Goal: Task Accomplishment & Management: Use online tool/utility

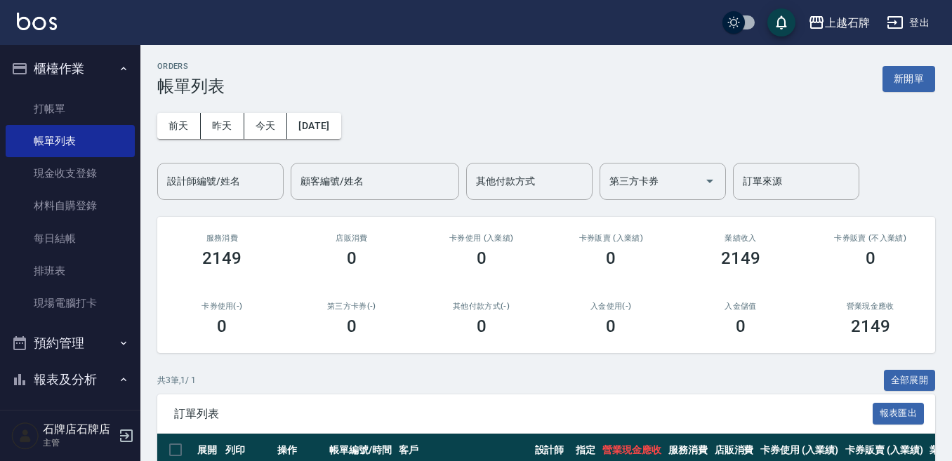
scroll to position [140, 0]
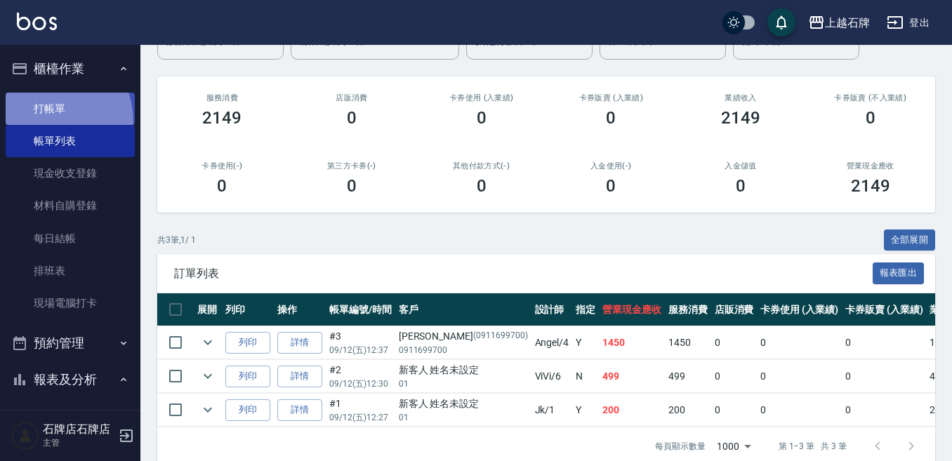
click at [44, 121] on link "打帳單" at bounding box center [70, 109] width 129 height 32
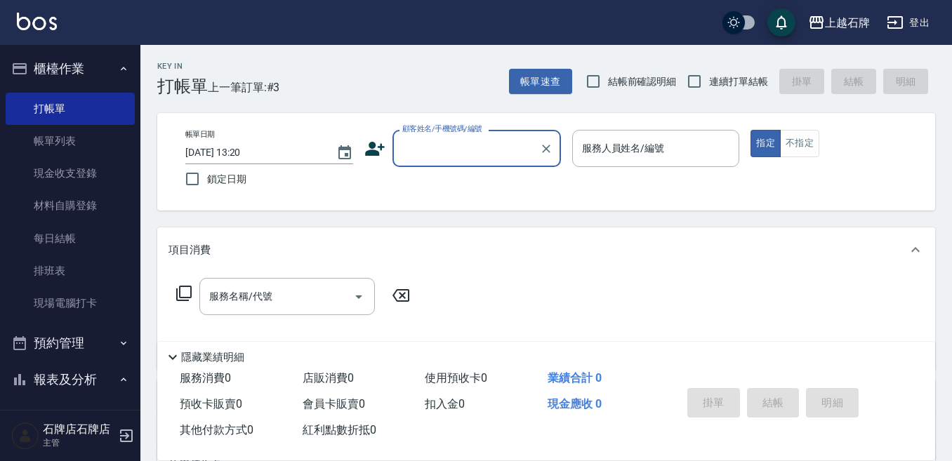
click at [437, 159] on input "顧客姓名/手機號碼/編號" at bounding box center [466, 148] width 135 height 25
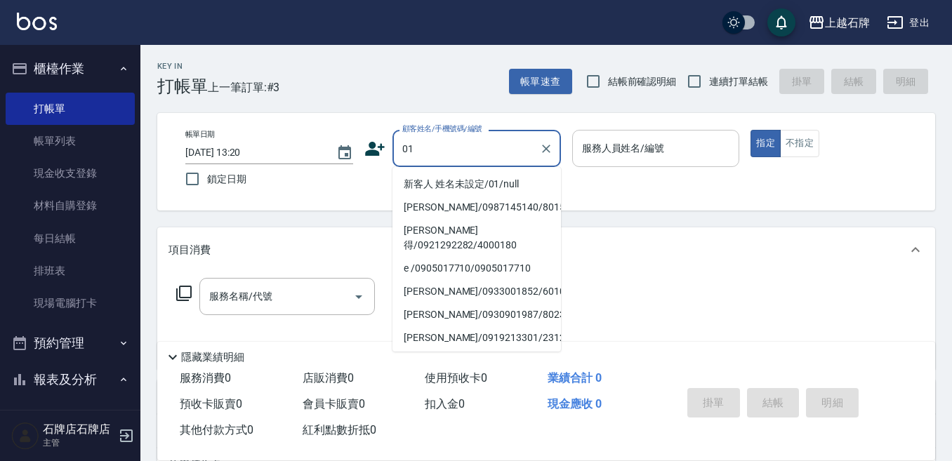
type input "01"
click at [611, 154] on div "服務人員姓名/編號 服務人員姓名/編號" at bounding box center [656, 148] width 168 height 37
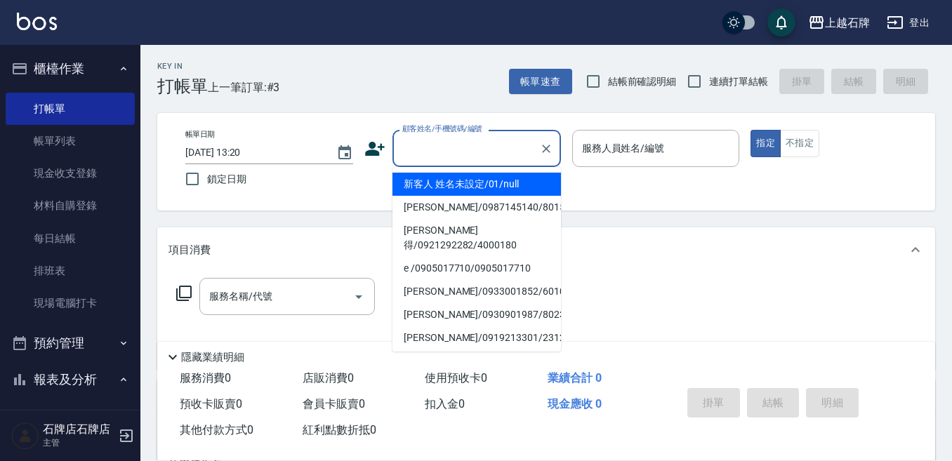
click at [523, 145] on input "顧客姓名/手機號碼/編號" at bounding box center [466, 148] width 135 height 25
type input "新客人 姓名未設定/01/null"
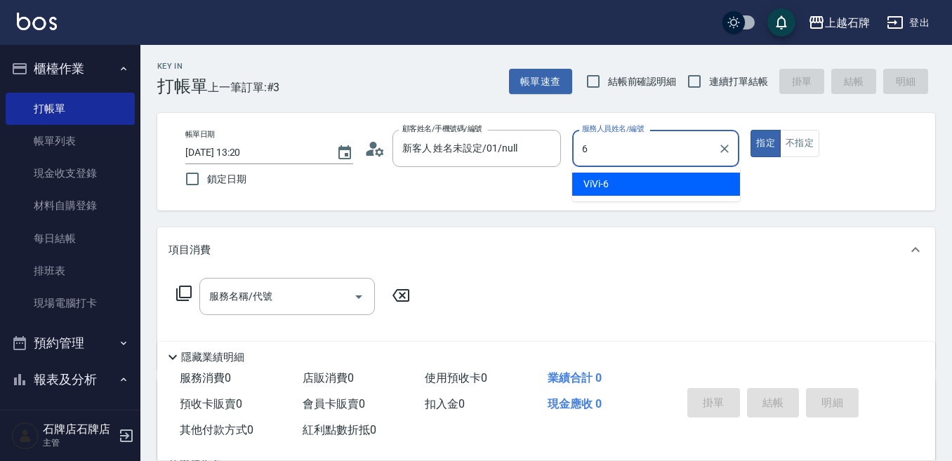
type input "ViVi-6"
type button "true"
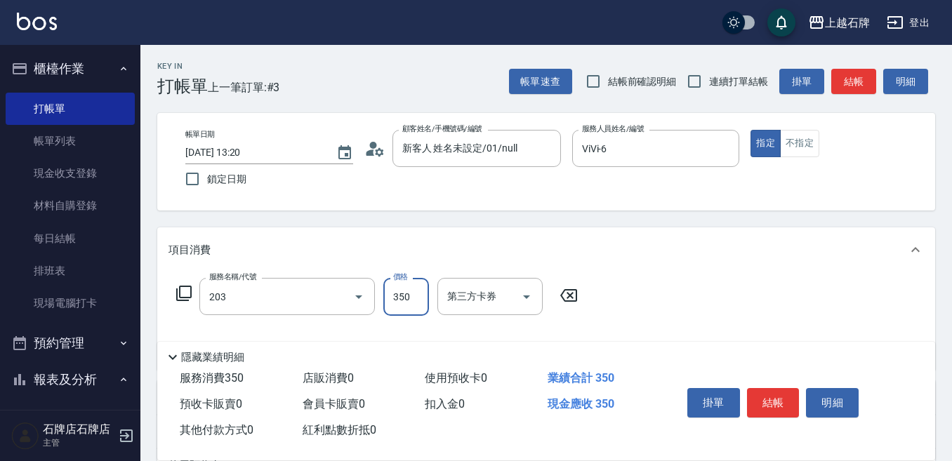
type input "B級洗+剪(203)"
type input "499"
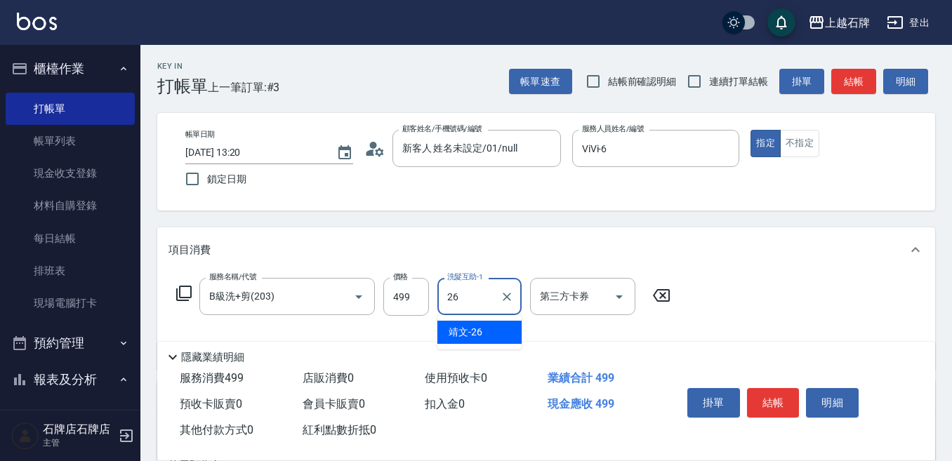
type input "靖文-26"
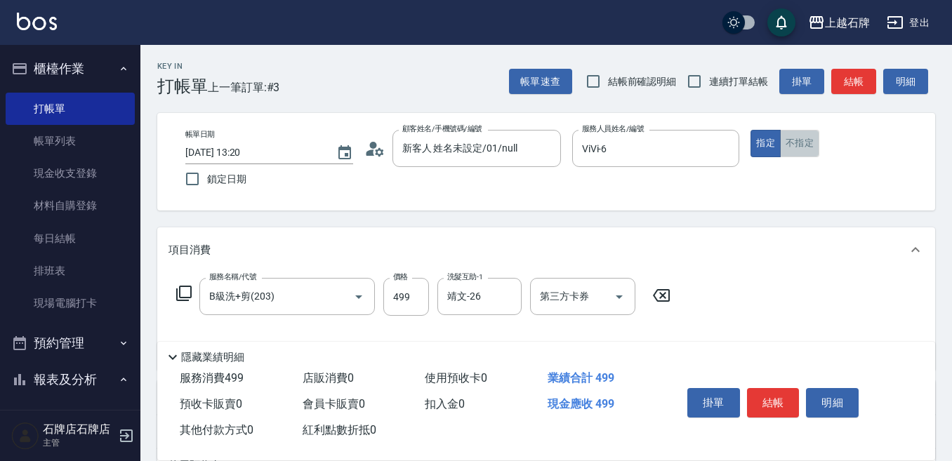
drag, startPoint x: 804, startPoint y: 132, endPoint x: 825, endPoint y: 128, distance: 21.5
click at [805, 132] on button "不指定" at bounding box center [799, 143] width 39 height 27
click at [859, 83] on button "結帳" at bounding box center [853, 82] width 45 height 26
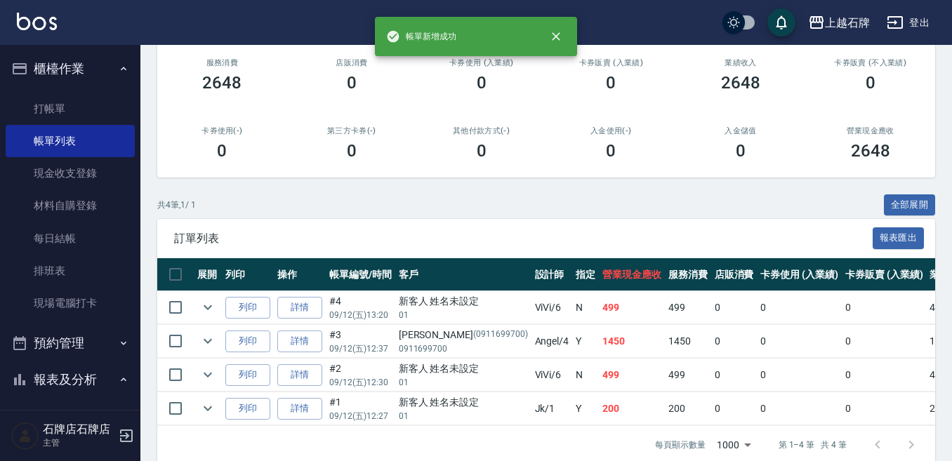
scroll to position [207, 0]
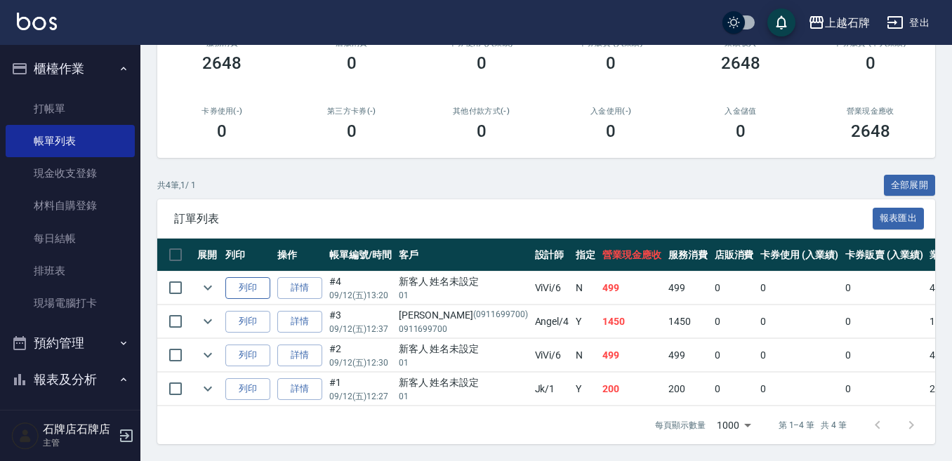
click at [267, 281] on button "列印" at bounding box center [247, 288] width 45 height 22
drag, startPoint x: 93, startPoint y: 117, endPoint x: 110, endPoint y: 115, distance: 16.2
click at [94, 117] on link "打帳單" at bounding box center [70, 109] width 129 height 32
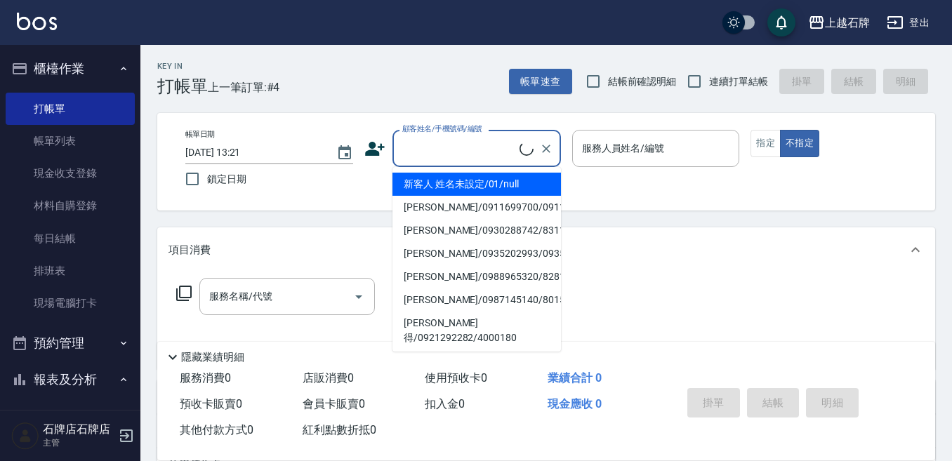
click at [445, 150] on input "顧客姓名/手機號碼/編號" at bounding box center [459, 148] width 121 height 25
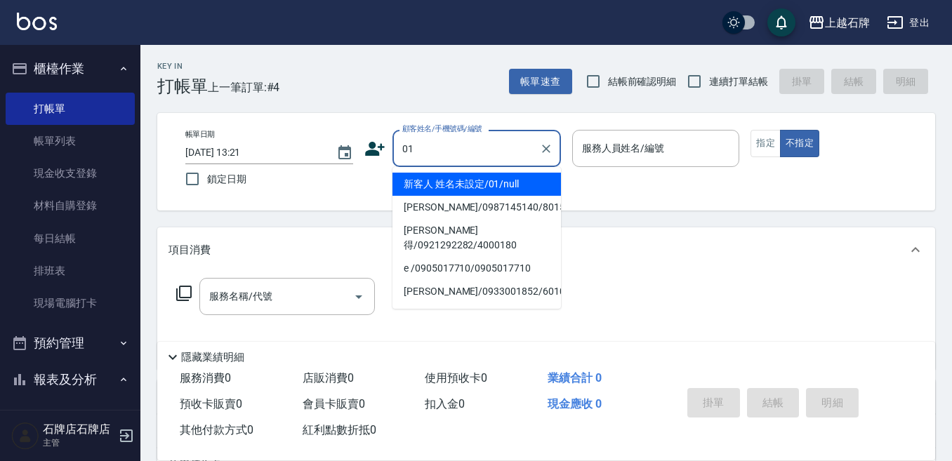
type input "新客人 姓名未設定/01/null"
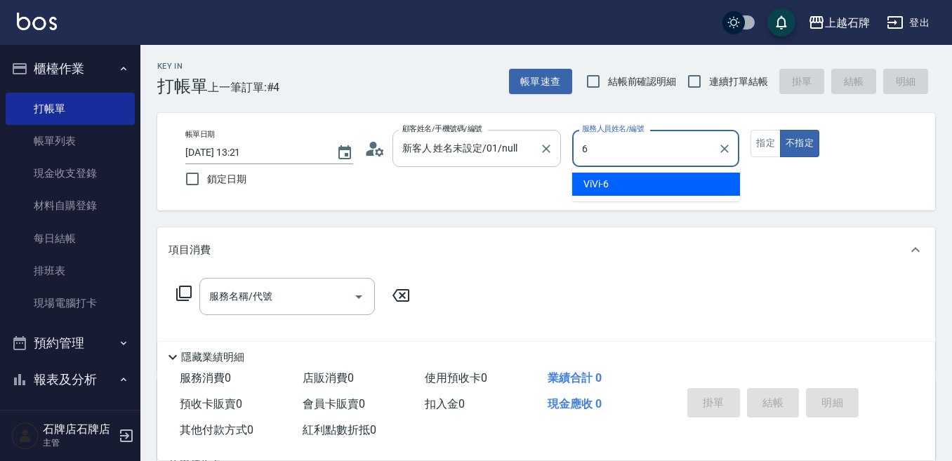
type input "ViVi-6"
type button "false"
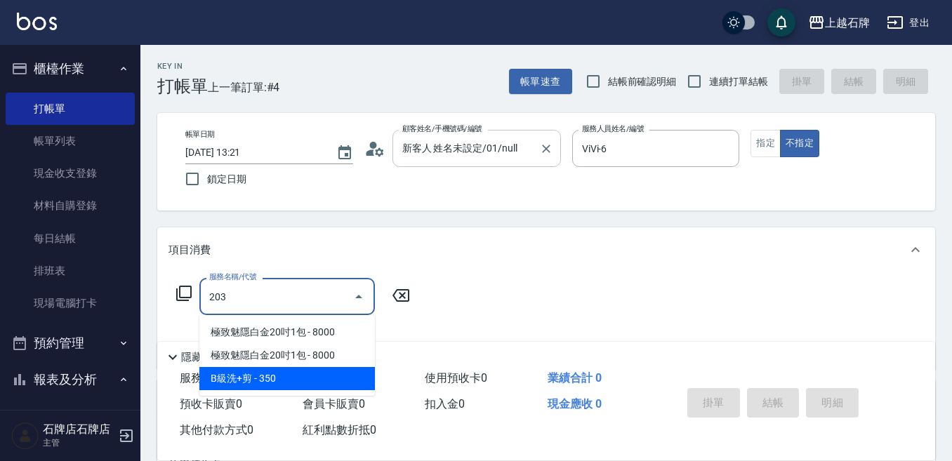
type input "B級洗+剪(203)"
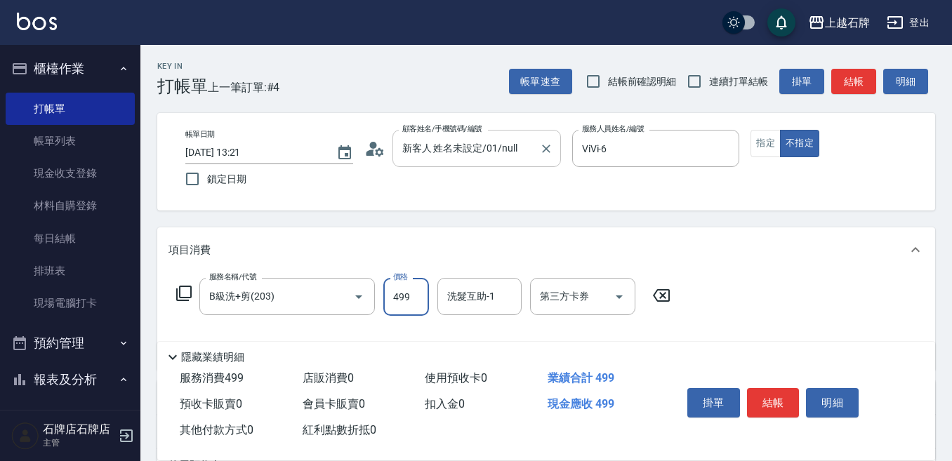
type input "499"
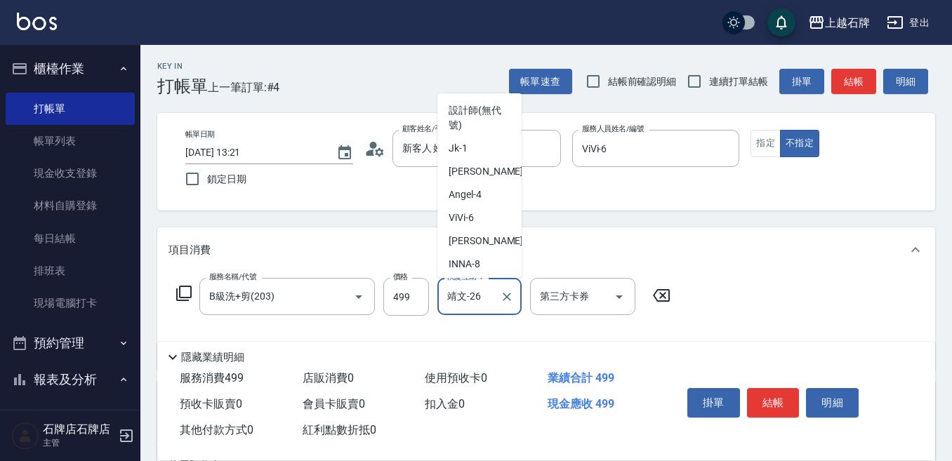
click at [476, 293] on input "靖文-26" at bounding box center [469, 296] width 51 height 25
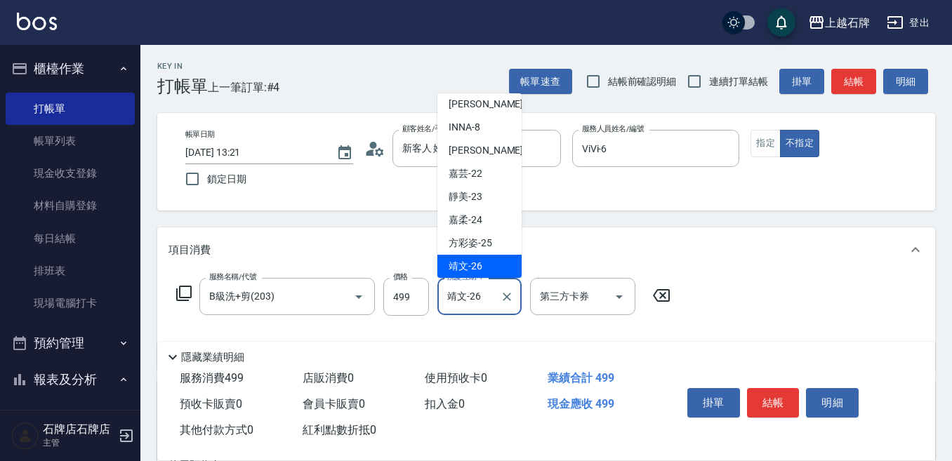
click at [489, 296] on input "靖文-26" at bounding box center [469, 296] width 51 height 25
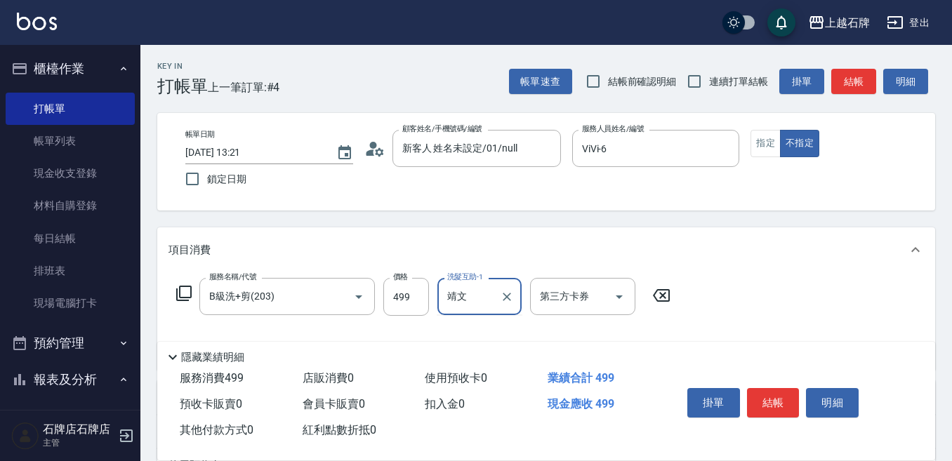
type input "靖"
type input "[PERSON_NAME]-20"
click at [847, 86] on button "結帳" at bounding box center [853, 82] width 45 height 26
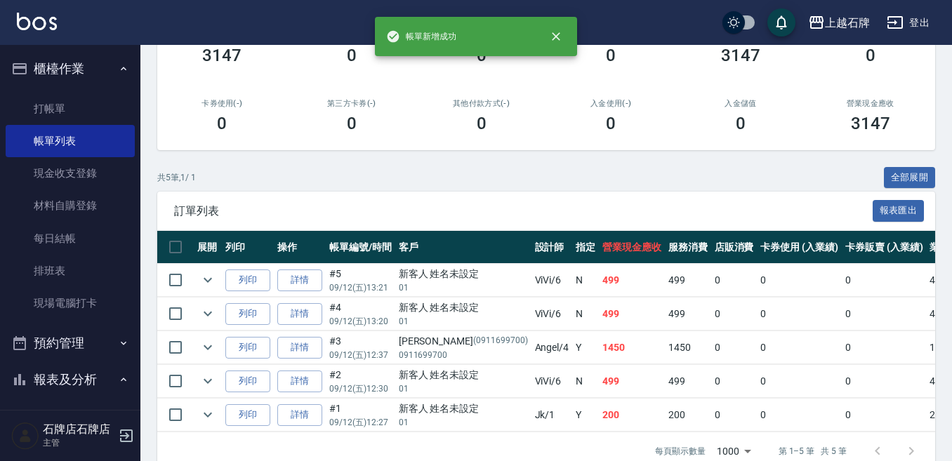
scroll to position [211, 0]
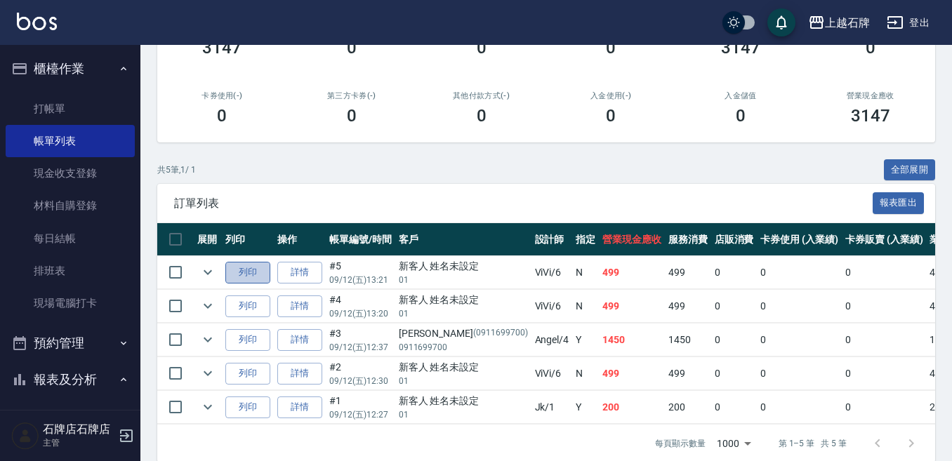
click at [264, 273] on button "列印" at bounding box center [247, 273] width 45 height 22
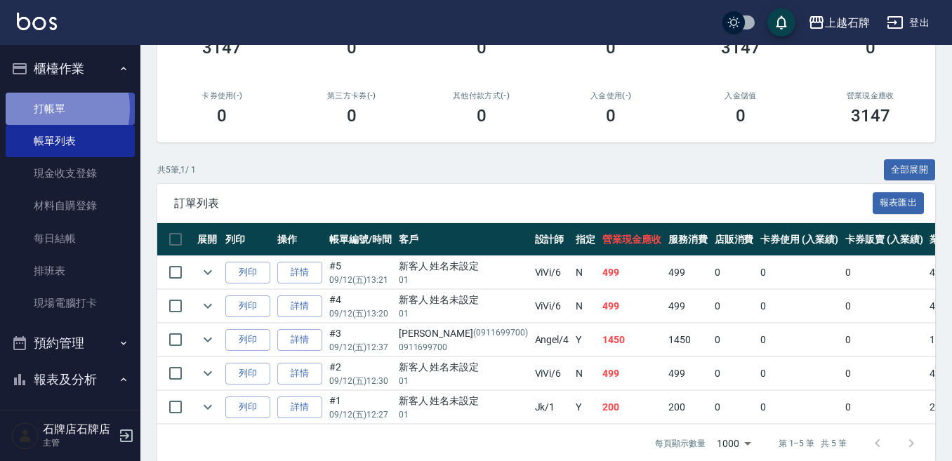
click at [39, 108] on link "打帳單" at bounding box center [70, 109] width 129 height 32
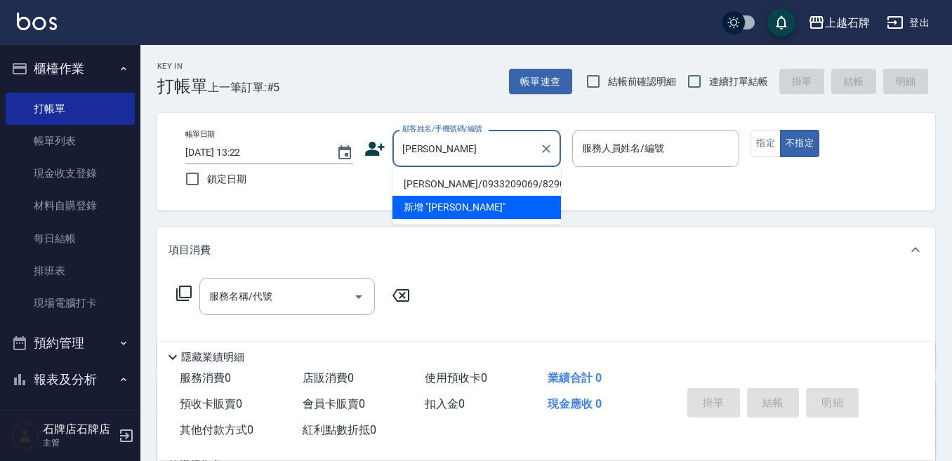
click at [490, 184] on li "[PERSON_NAME]/0933209069/8290" at bounding box center [476, 184] width 168 height 23
type input "[PERSON_NAME]/0933209069/8290"
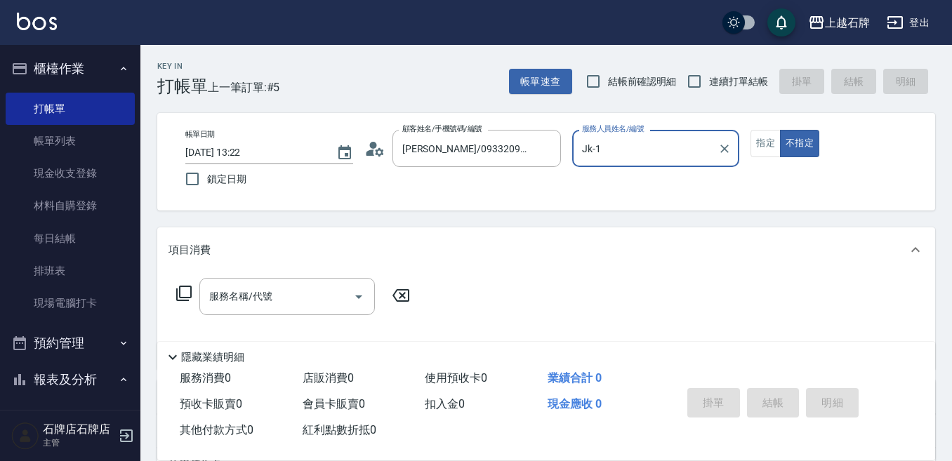
type input "Jk-1"
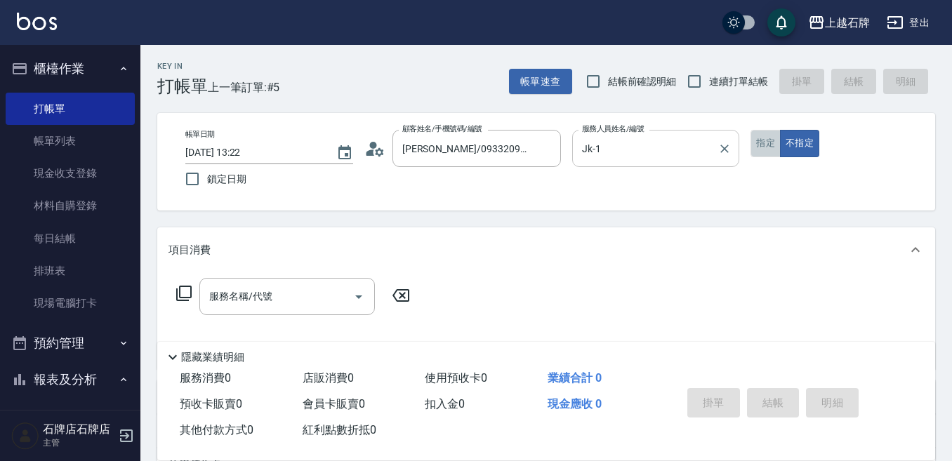
drag, startPoint x: 759, startPoint y: 136, endPoint x: 691, endPoint y: 166, distance: 74.5
click at [763, 140] on button "指定" at bounding box center [765, 143] width 30 height 27
click at [314, 299] on input "服務名稱/代號" at bounding box center [277, 296] width 142 height 25
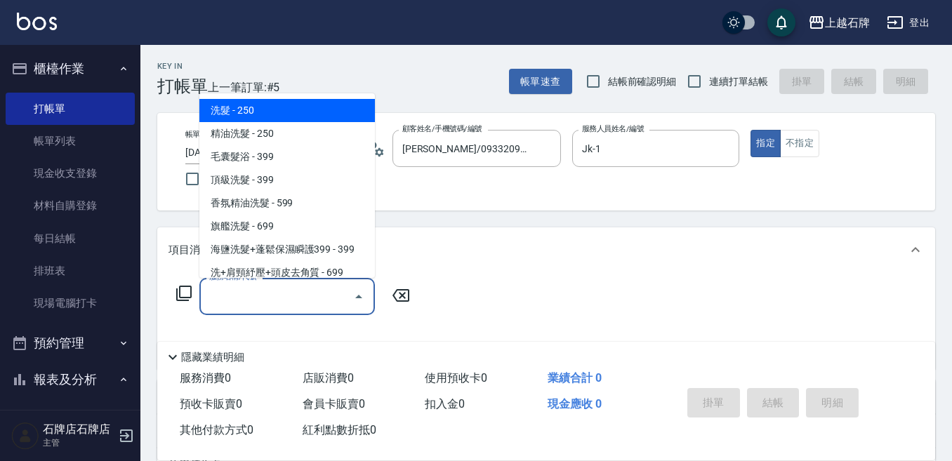
type input "4"
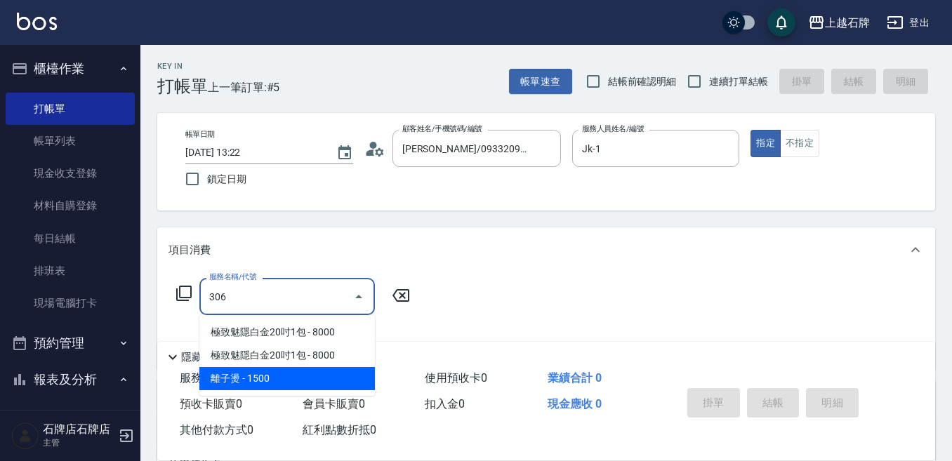
click at [290, 371] on span "離子燙 - 1500" at bounding box center [286, 378] width 175 height 23
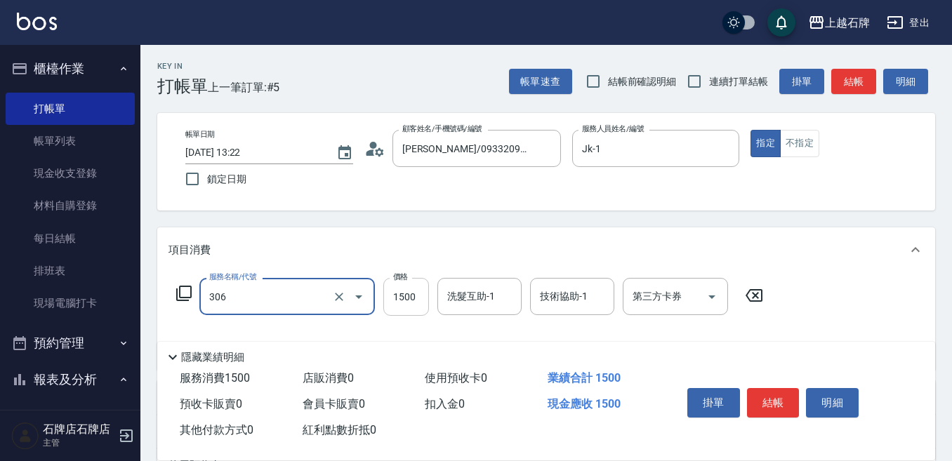
type input "離子燙(306)"
click at [414, 302] on input "1500" at bounding box center [406, 297] width 46 height 38
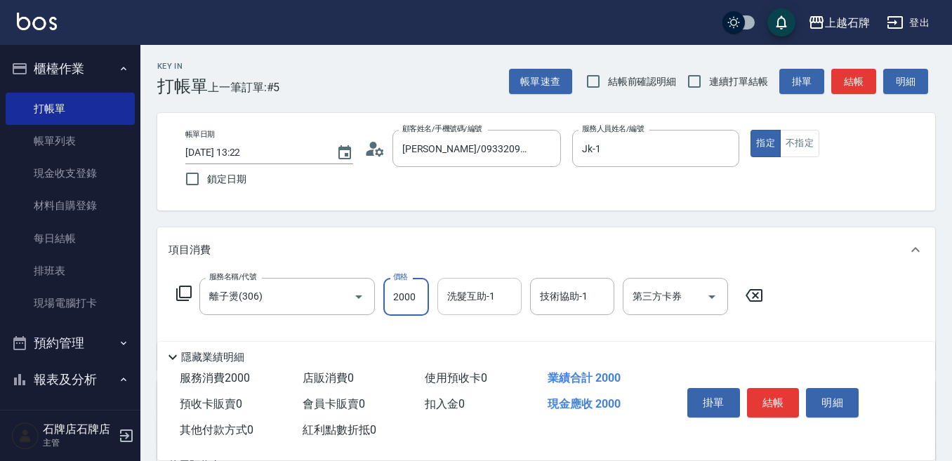
type input "2000"
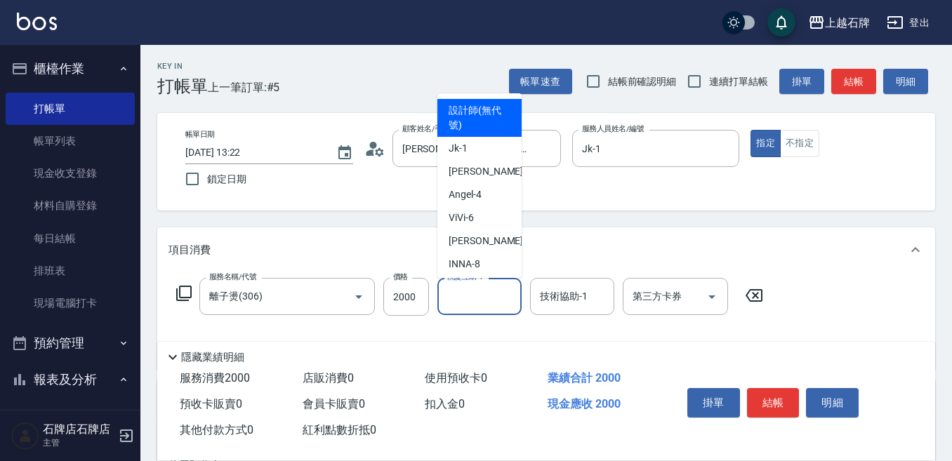
drag, startPoint x: 474, startPoint y: 297, endPoint x: 474, endPoint y: 324, distance: 26.7
click at [474, 298] on div "洗髮互助-1 洗髮互助-1" at bounding box center [479, 296] width 84 height 37
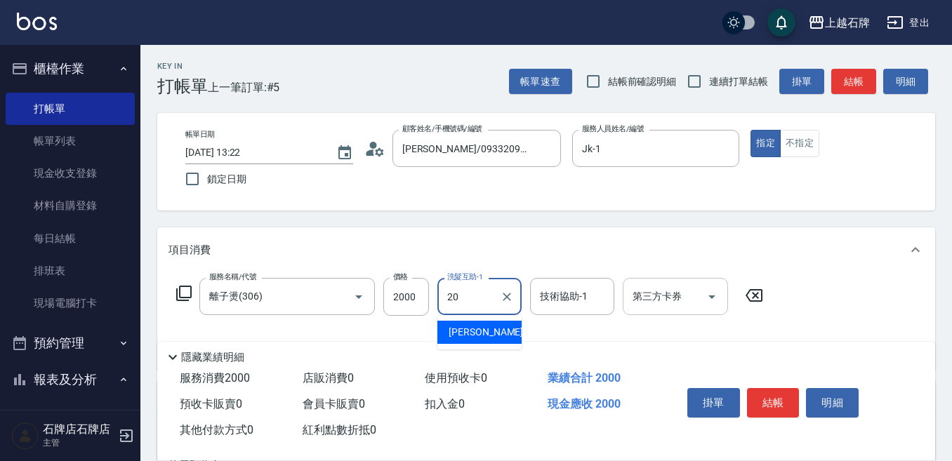
drag, startPoint x: 474, startPoint y: 324, endPoint x: 649, endPoint y: 303, distance: 176.7
click at [475, 324] on div "[PERSON_NAME] -20" at bounding box center [479, 332] width 84 height 23
type input "[PERSON_NAME]-20"
click at [788, 397] on button "結帳" at bounding box center [773, 402] width 53 height 29
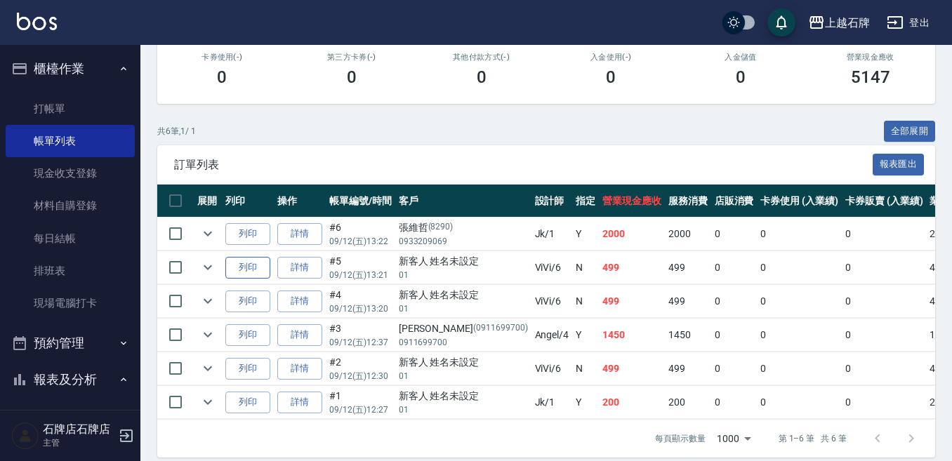
scroll to position [274, 0]
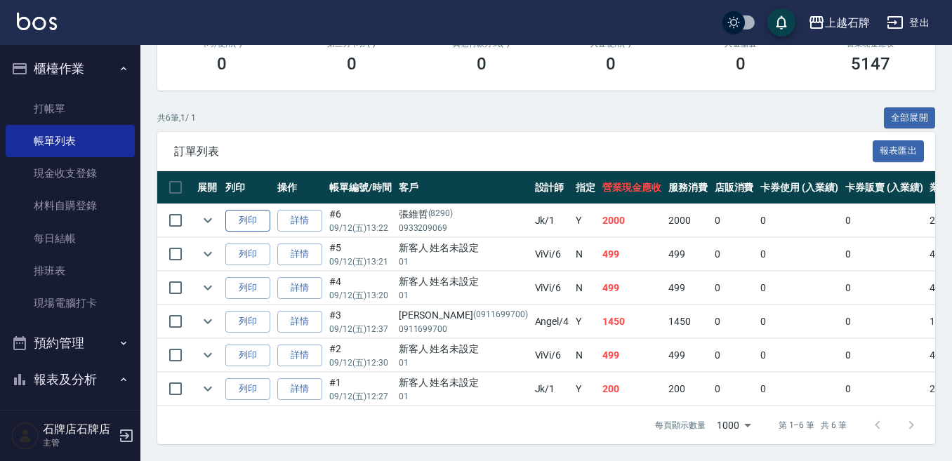
click at [263, 210] on button "列印" at bounding box center [247, 221] width 45 height 22
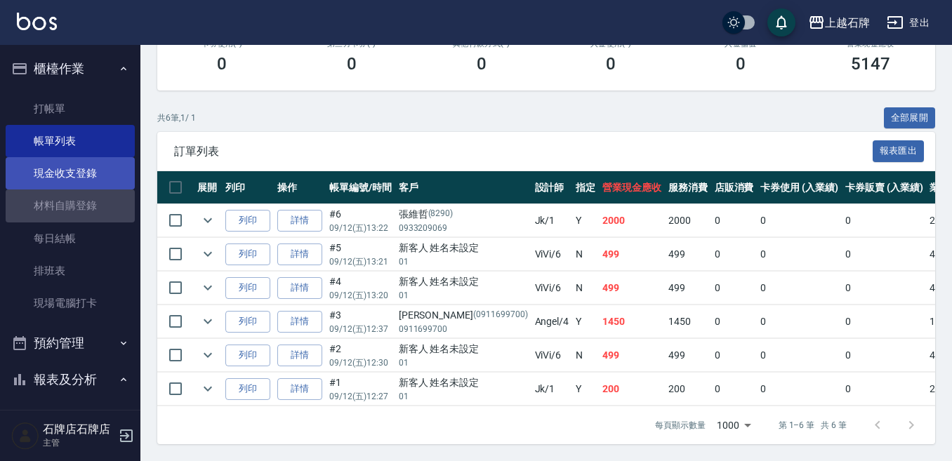
drag, startPoint x: 78, startPoint y: 193, endPoint x: 79, endPoint y: 183, distance: 10.6
click at [78, 192] on link "材料自購登錄" at bounding box center [70, 206] width 129 height 32
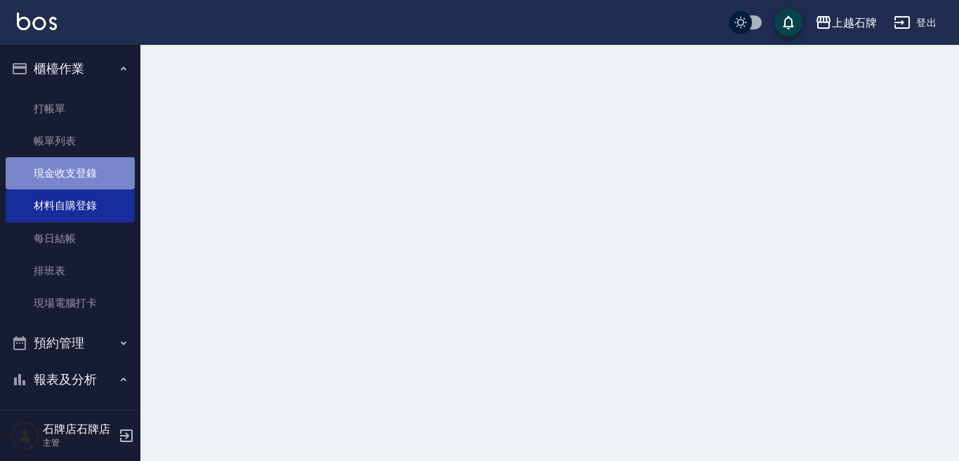
click at [81, 181] on link "現金收支登錄" at bounding box center [70, 173] width 129 height 32
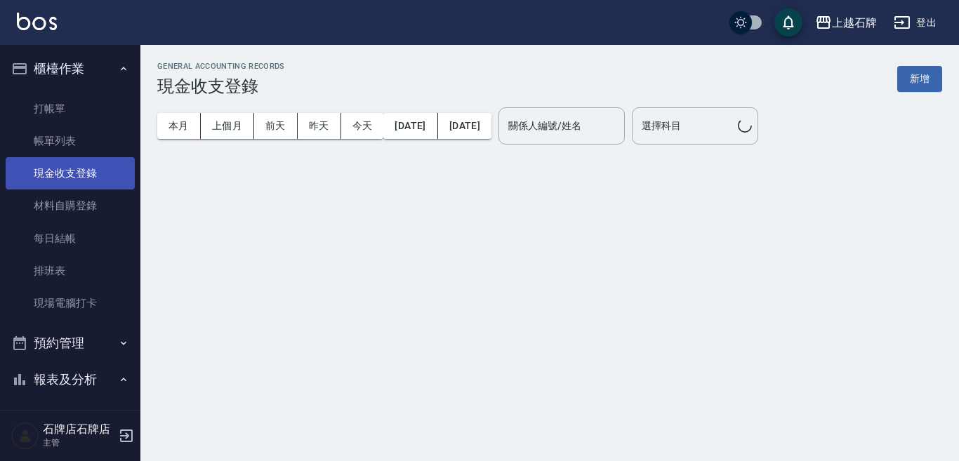
click at [105, 170] on link "現金收支登錄" at bounding box center [70, 173] width 129 height 32
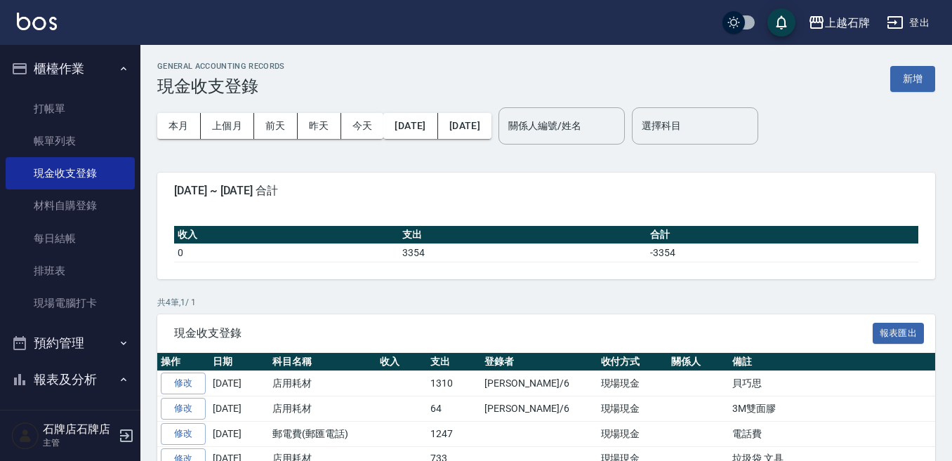
drag, startPoint x: 913, startPoint y: 79, endPoint x: 907, endPoint y: 75, distance: 7.6
click at [912, 79] on button "新增" at bounding box center [912, 79] width 45 height 26
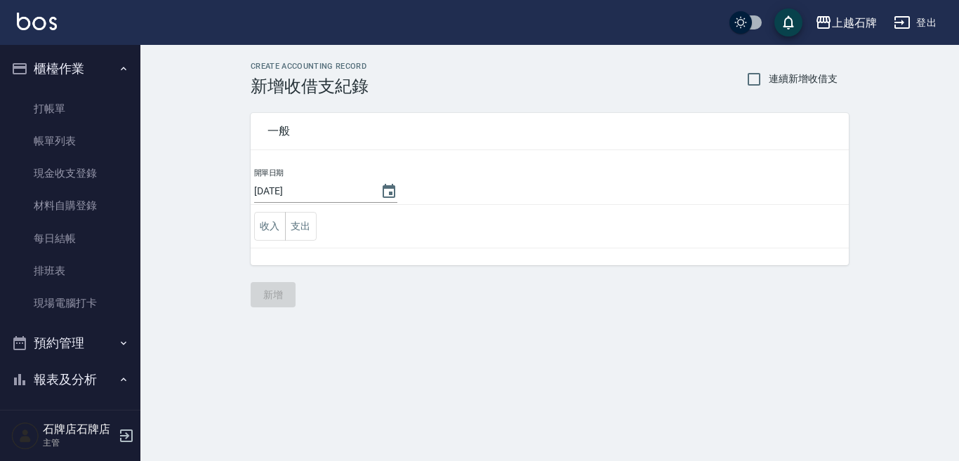
click at [304, 223] on button "支出" at bounding box center [301, 226] width 32 height 29
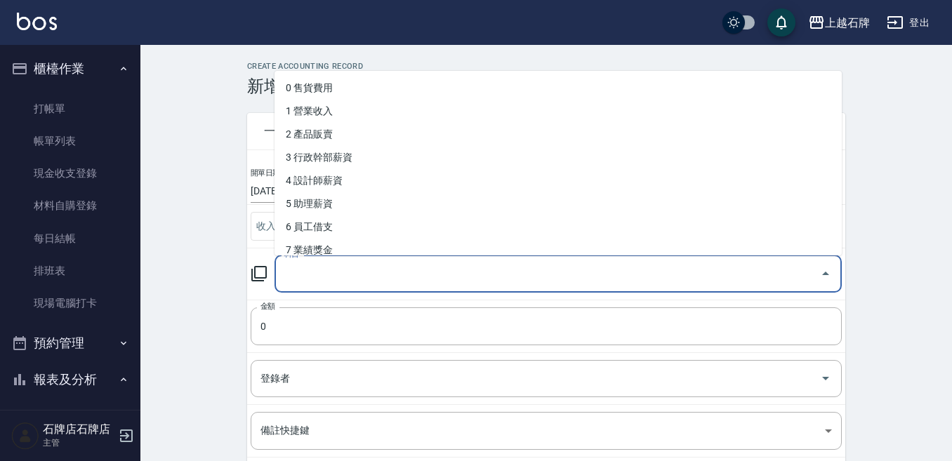
click at [384, 276] on input "科目" at bounding box center [547, 274] width 533 height 25
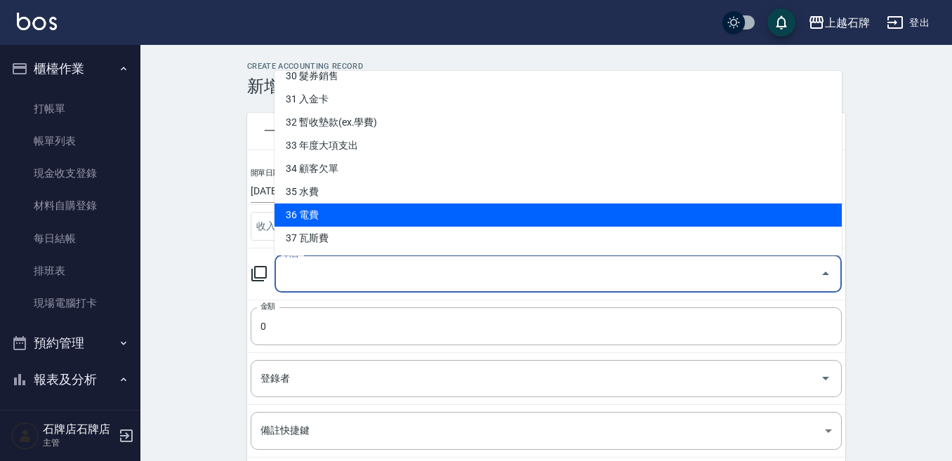
scroll to position [215, 0]
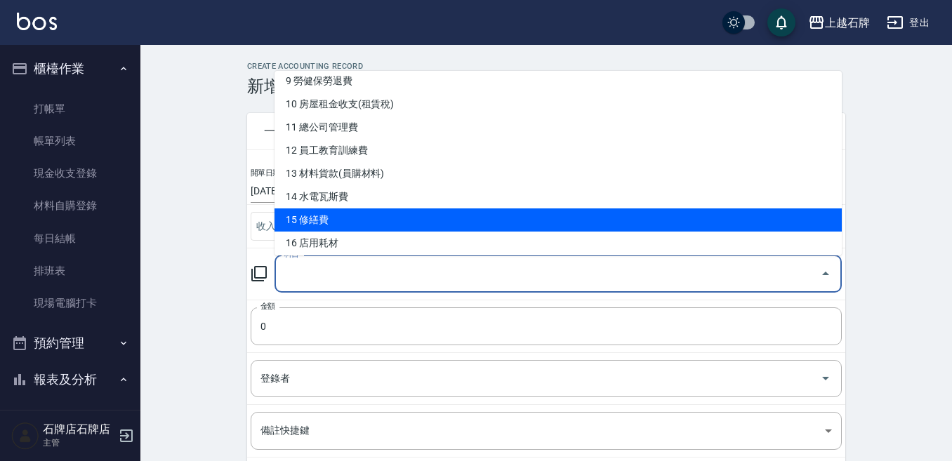
click at [486, 220] on li "15 修繕費" at bounding box center [557, 219] width 567 height 23
type input "15 修繕費"
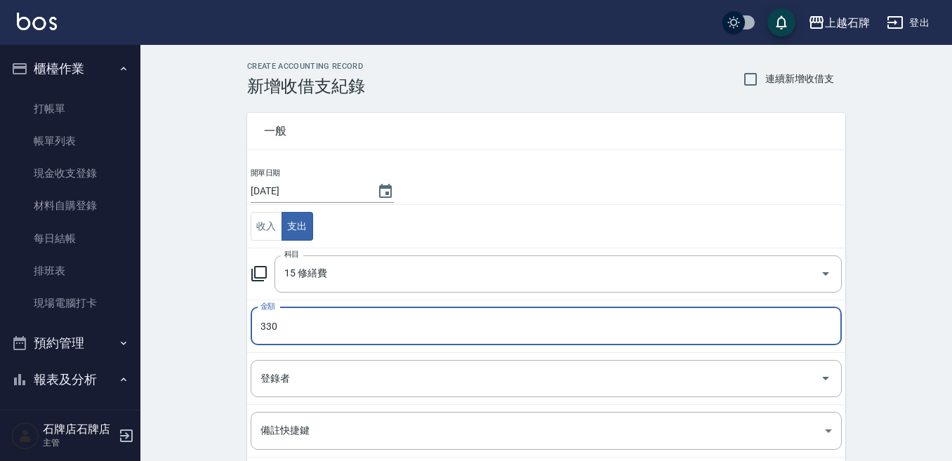
scroll to position [159, 0]
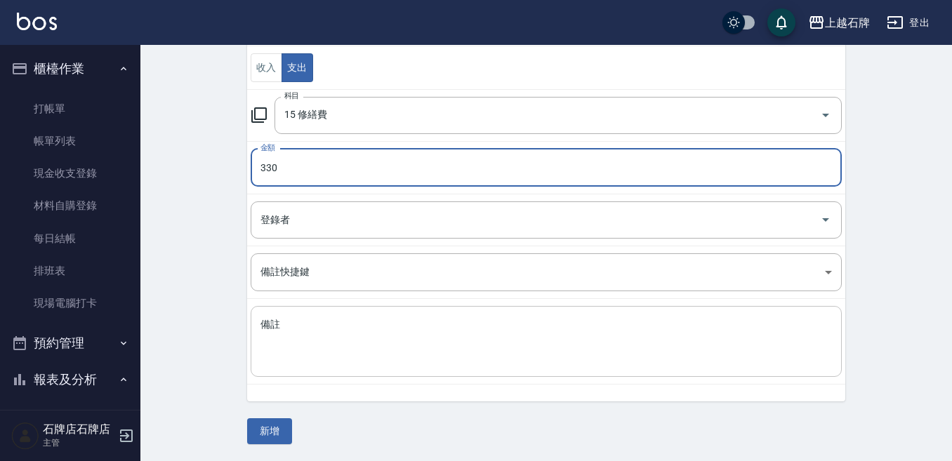
type input "330"
click at [451, 320] on textarea "備註" at bounding box center [545, 342] width 571 height 48
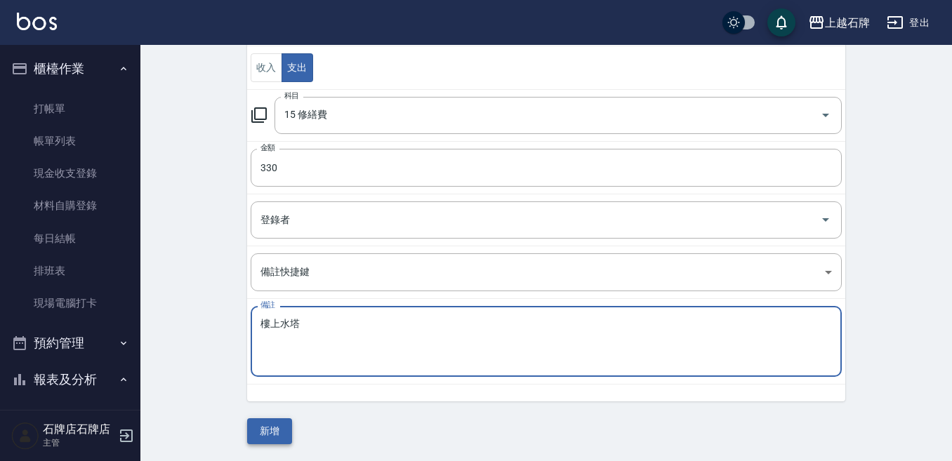
type textarea "樓上水塔"
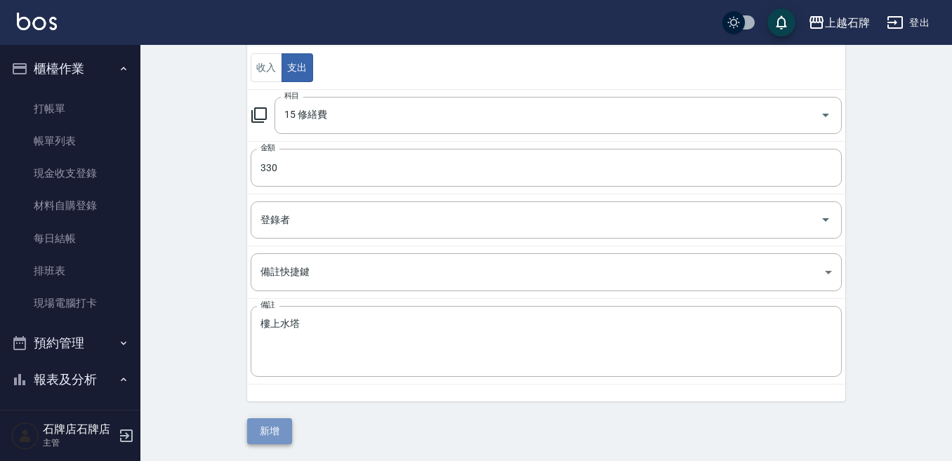
click at [272, 438] on button "新增" at bounding box center [269, 431] width 45 height 26
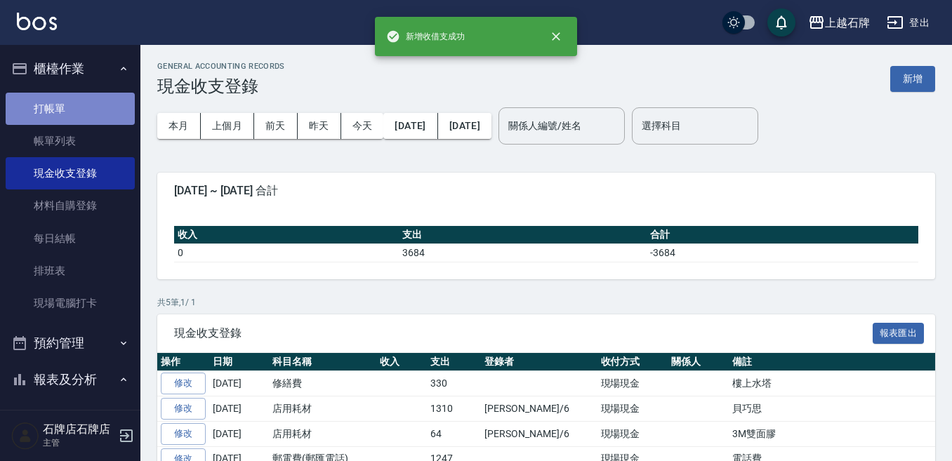
click at [71, 109] on link "打帳單" at bounding box center [70, 109] width 129 height 32
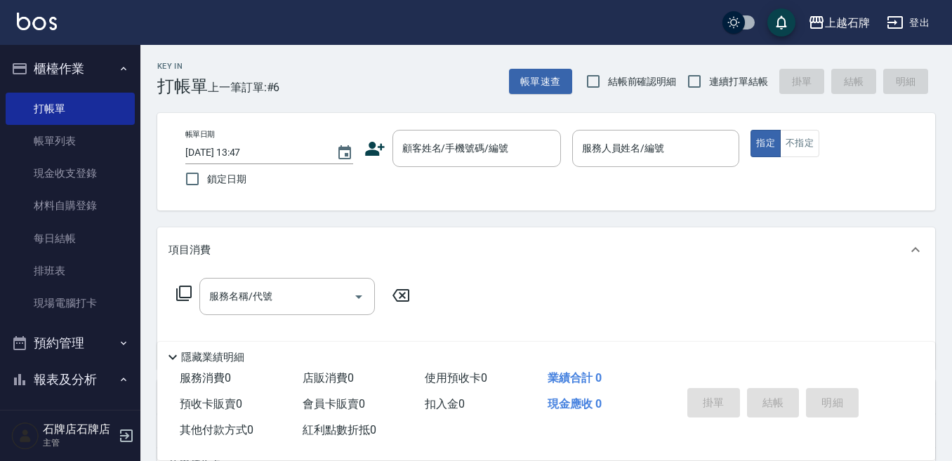
click at [413, 95] on div "Key In 打帳單 上一筆訂單:#6 帳單速查 結帳前確認明細 連續打單結帳 掛單 結帳 明細" at bounding box center [537, 70] width 795 height 51
